Goal: Find specific page/section: Find specific page/section

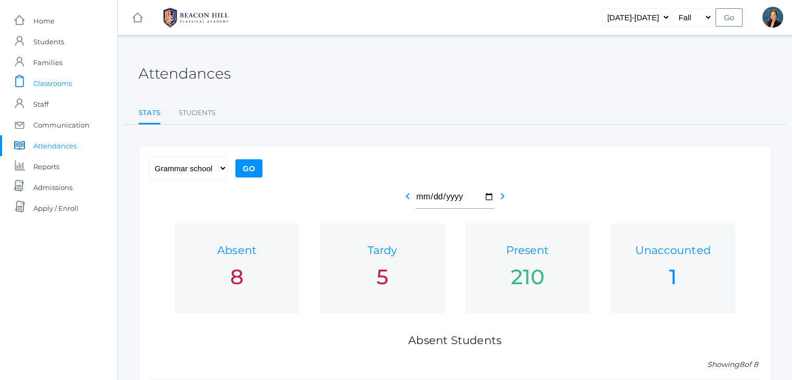
click at [46, 84] on span "Classrooms" at bounding box center [52, 83] width 39 height 21
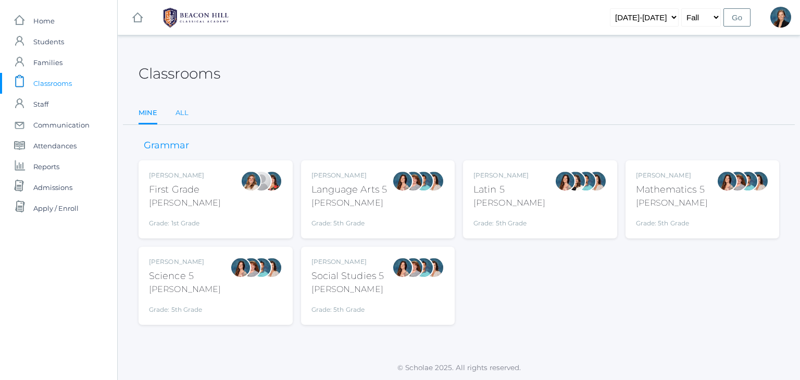
click at [179, 115] on link "All" at bounding box center [182, 113] width 13 height 21
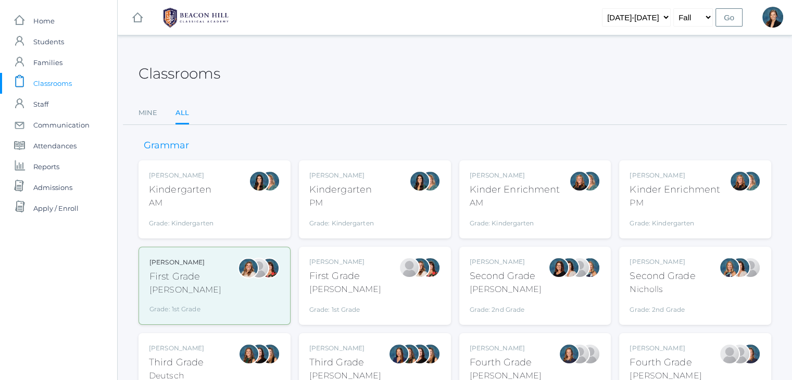
click at [371, 187] on div "Kindergarten" at bounding box center [341, 190] width 65 height 14
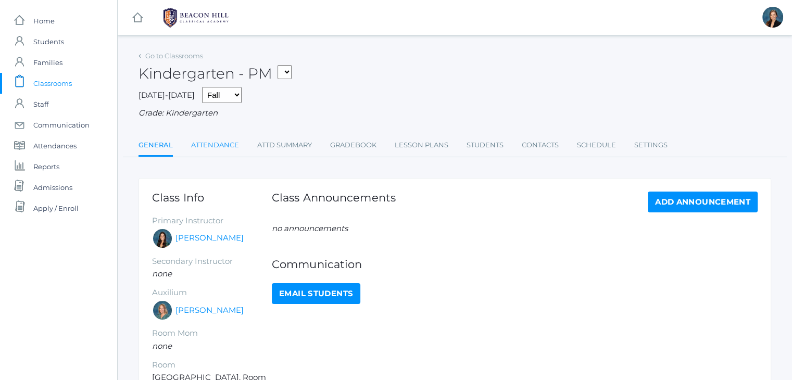
click at [219, 145] on link "Attendance" at bounding box center [215, 145] width 48 height 21
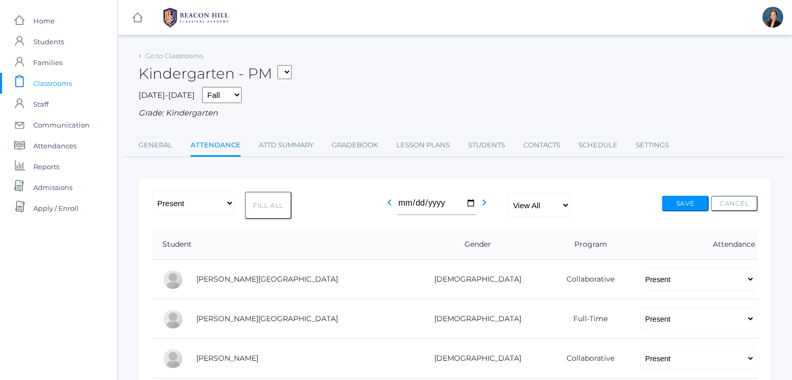
click at [374, 108] on div "Grade: Kindergarten" at bounding box center [455, 113] width 633 height 12
click at [52, 80] on span "Classrooms" at bounding box center [52, 83] width 39 height 21
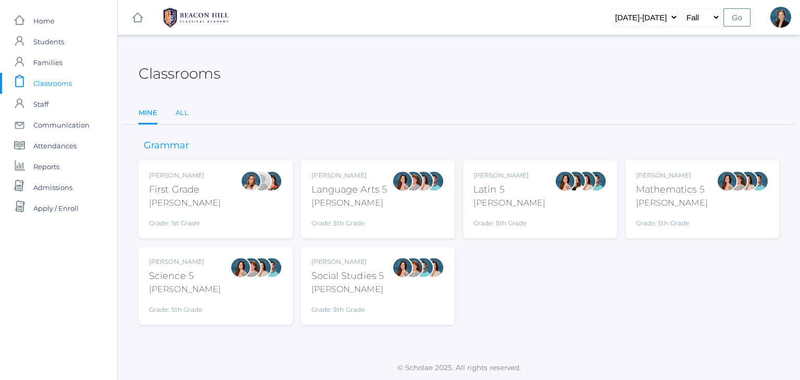
click at [180, 113] on link "All" at bounding box center [182, 113] width 13 height 21
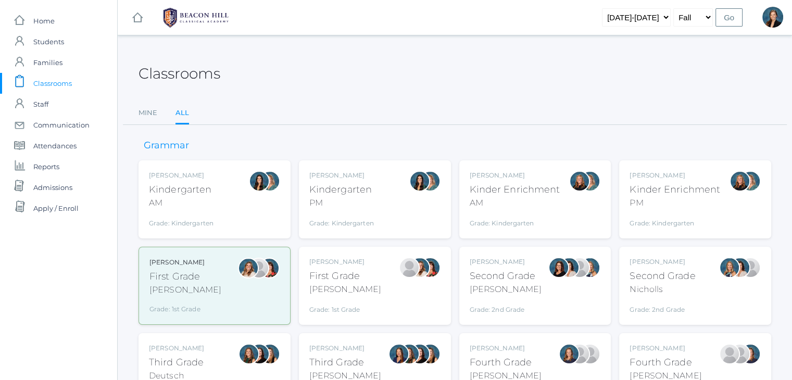
click at [648, 206] on div "PM" at bounding box center [675, 203] width 91 height 13
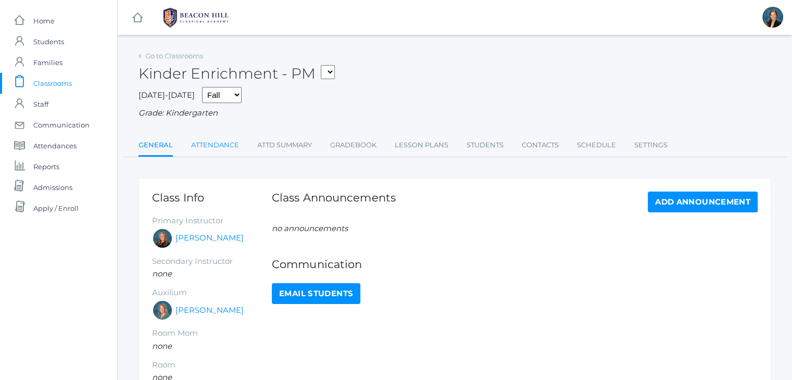
click at [209, 154] on link "Attendance" at bounding box center [215, 145] width 48 height 21
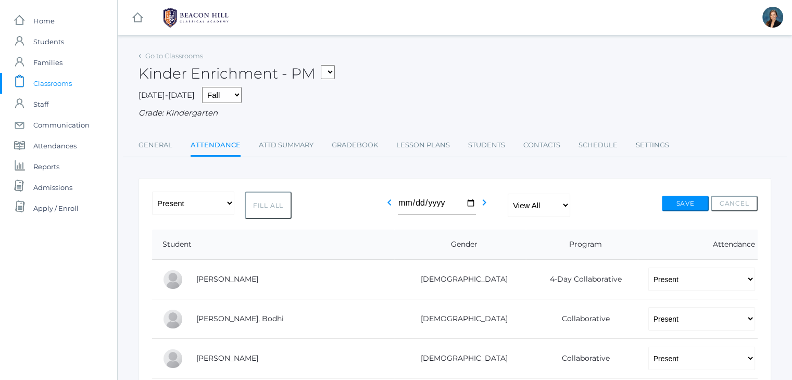
click at [58, 83] on span "Classrooms" at bounding box center [52, 83] width 39 height 21
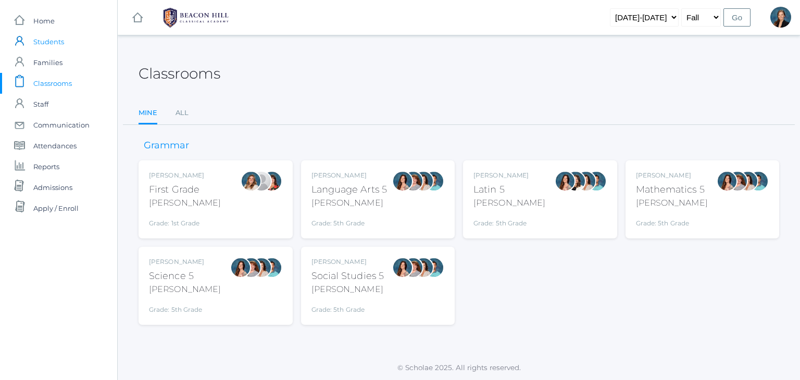
click at [44, 44] on span "Students" at bounding box center [48, 41] width 31 height 21
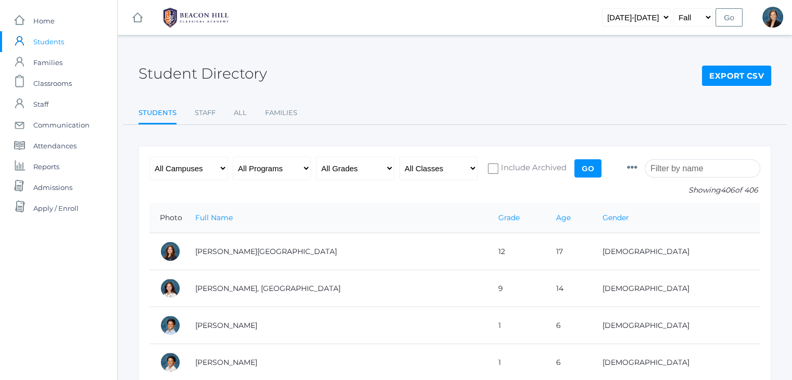
click at [697, 170] on input "search" at bounding box center [703, 168] width 116 height 18
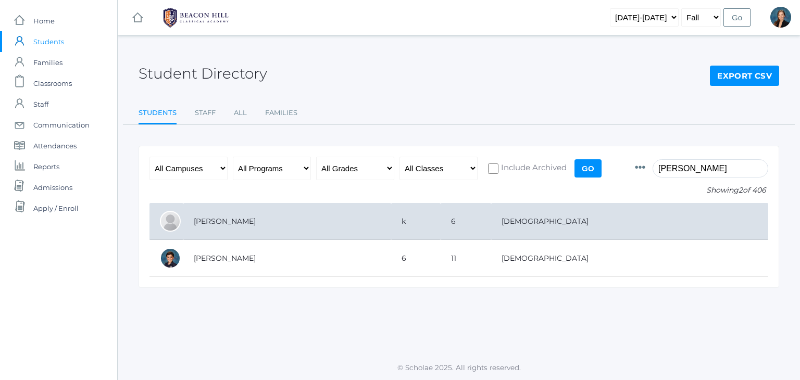
type input "isaac"
click at [391, 222] on td "[PERSON_NAME]" at bounding box center [287, 221] width 208 height 37
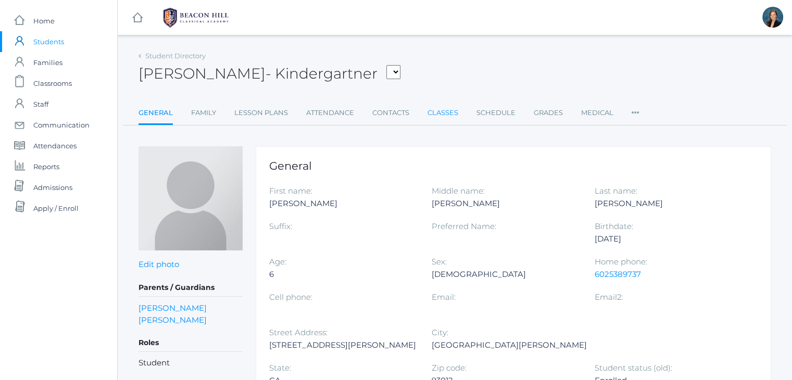
click at [449, 110] on link "Classes" at bounding box center [443, 113] width 31 height 21
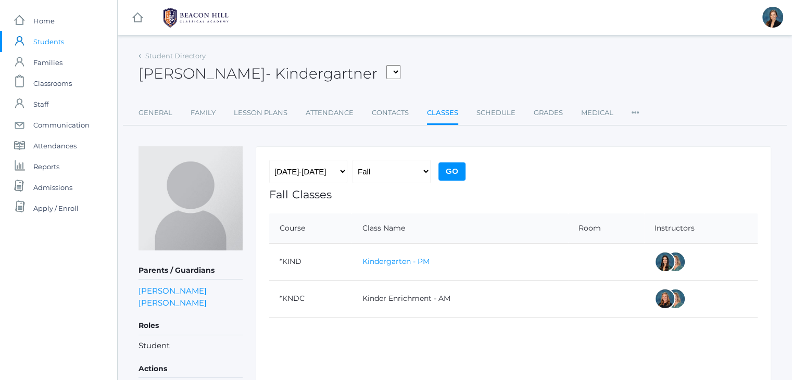
click at [388, 258] on link "Kindergarten - PM" at bounding box center [395, 261] width 67 height 9
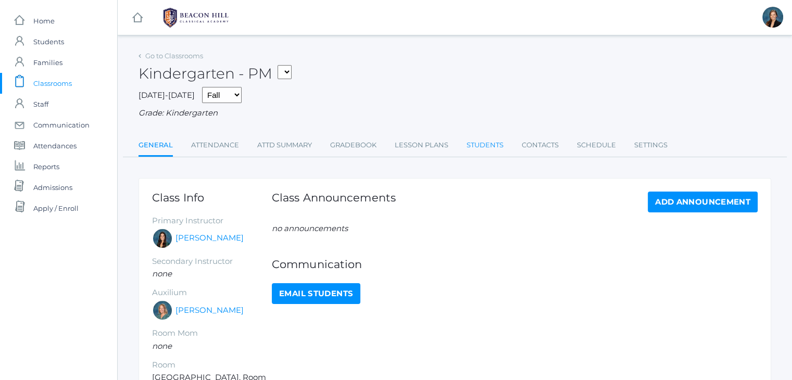
click at [491, 142] on link "Students" at bounding box center [485, 145] width 37 height 21
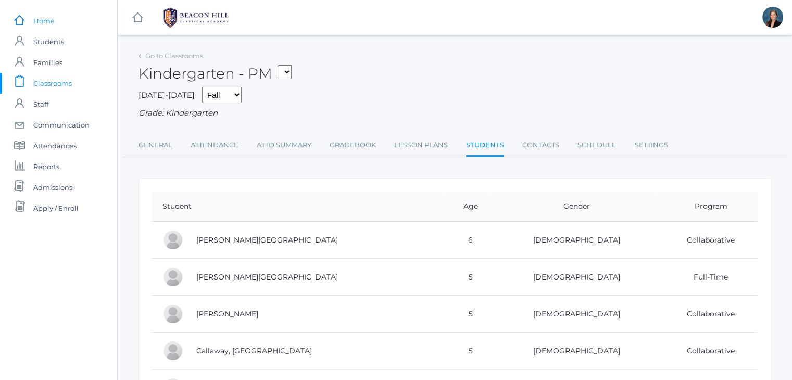
click at [36, 16] on span "Home" at bounding box center [43, 20] width 21 height 21
